Goal: Information Seeking & Learning: Learn about a topic

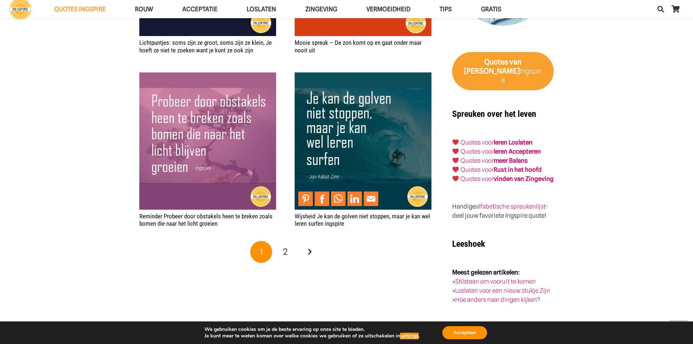
scroll to position [1309, 0]
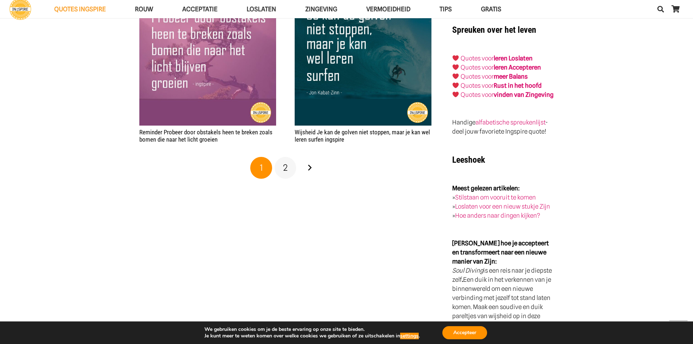
click at [284, 167] on span "2" at bounding box center [285, 167] width 5 height 11
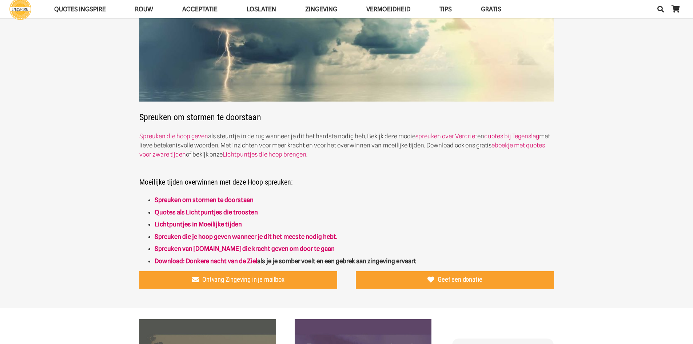
scroll to position [145, 0]
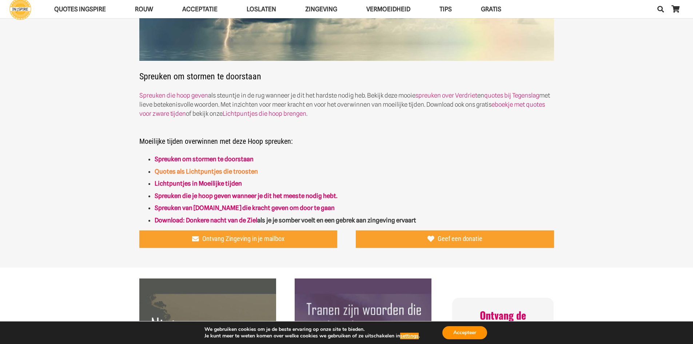
click at [228, 171] on link "Quotes als Lichtpuntjes die troosten" at bounding box center [206, 171] width 103 height 7
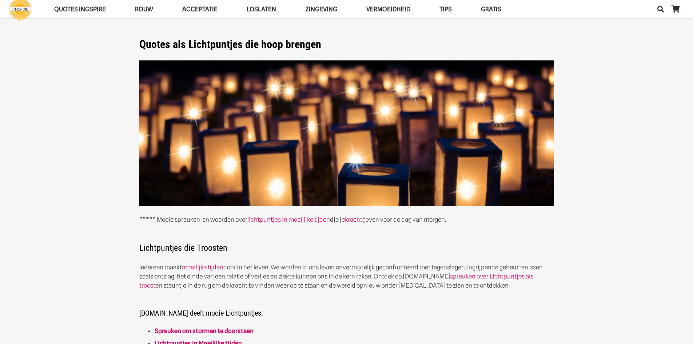
scroll to position [109, 0]
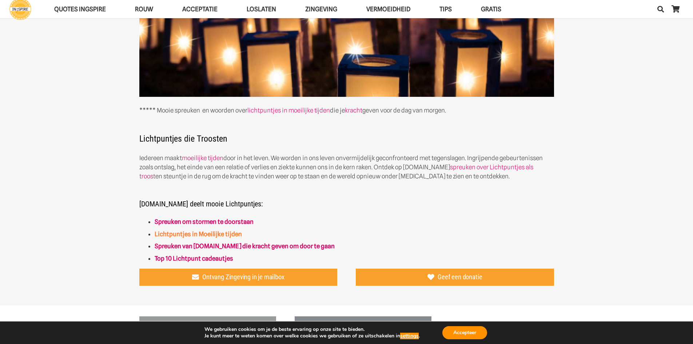
click at [191, 234] on link "Lichtpuntjes in Moeilijke tijden" at bounding box center [198, 233] width 87 height 7
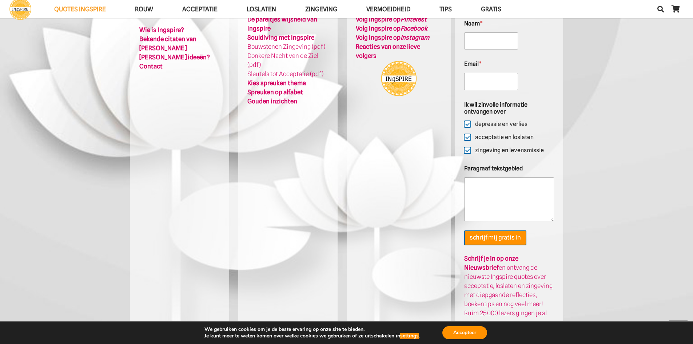
scroll to position [1860, 0]
